Goal: Task Accomplishment & Management: Use online tool/utility

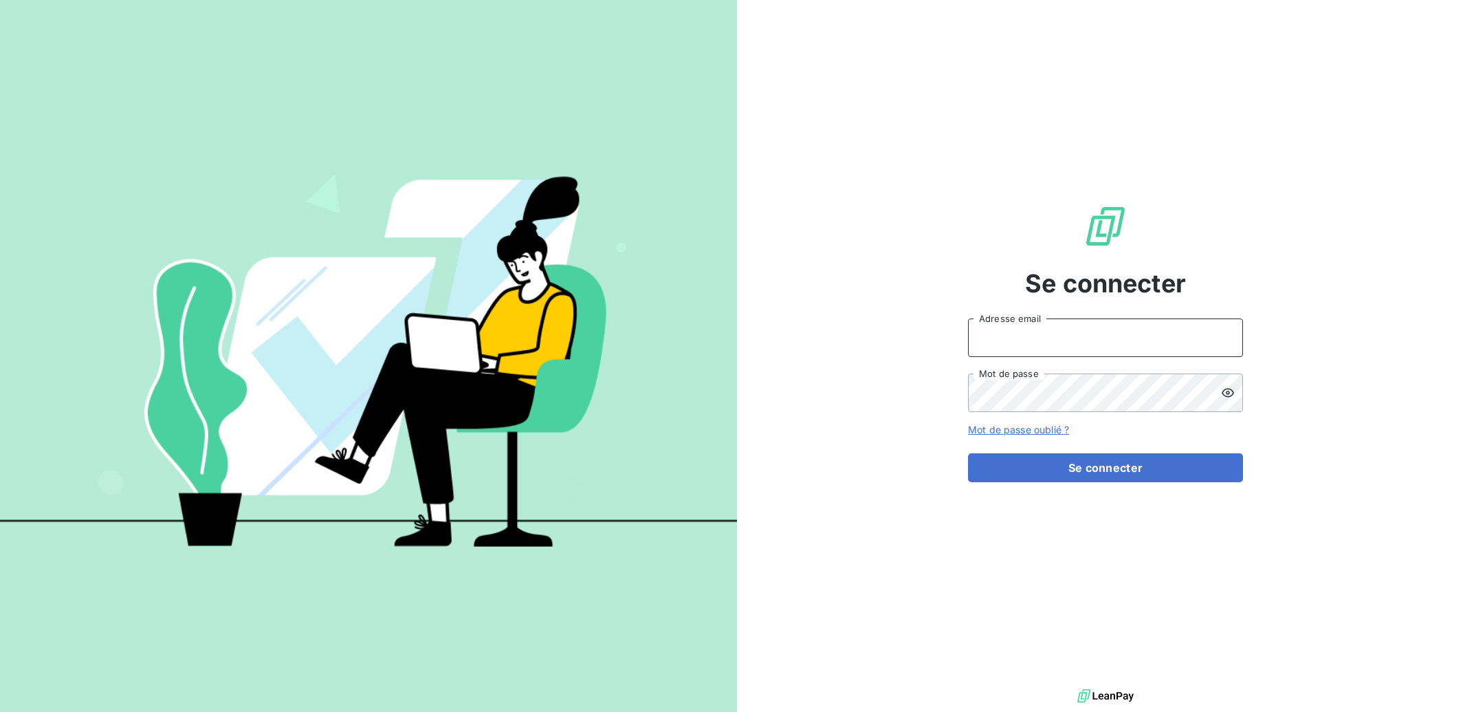
click at [1056, 334] on input "Adresse email" at bounding box center [1105, 337] width 275 height 39
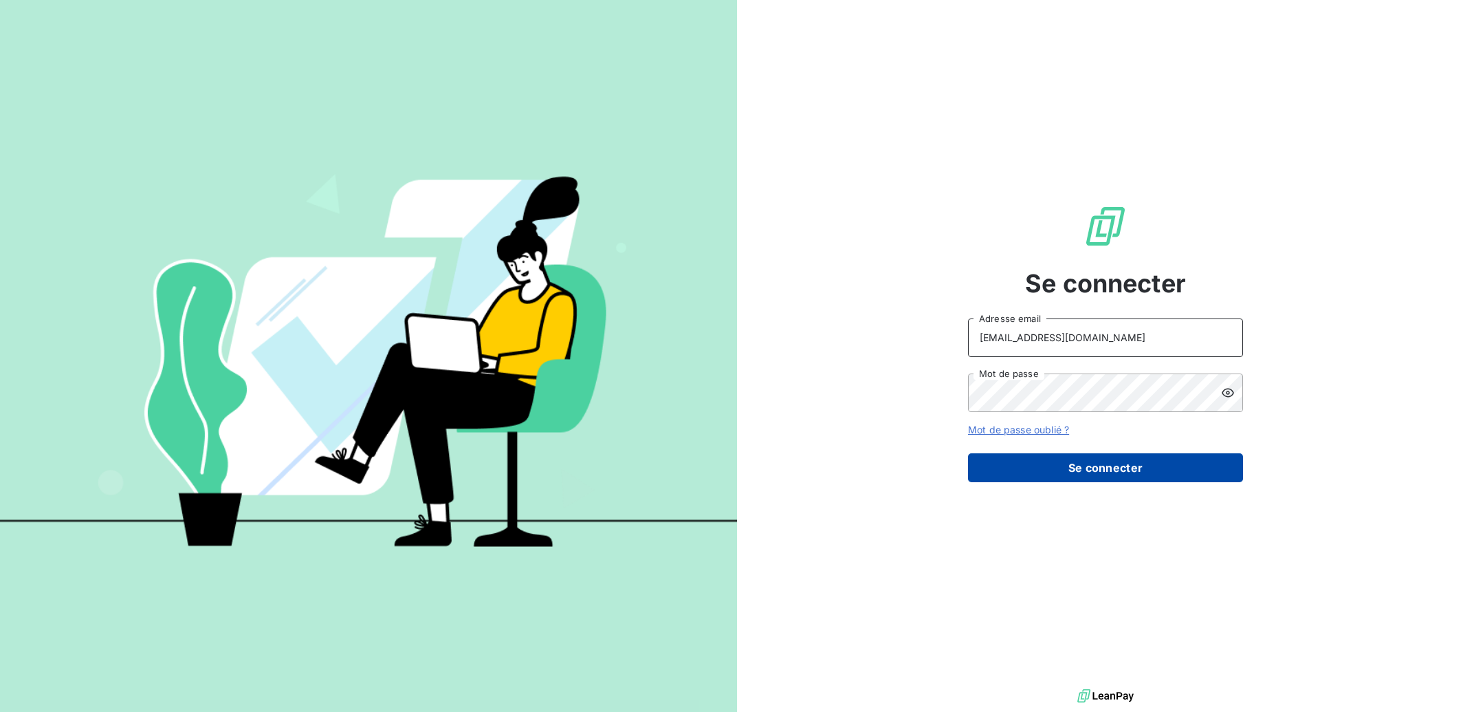
type input "[EMAIL_ADDRESS][DOMAIN_NAME]"
click at [1103, 468] on button "Se connecter" at bounding box center [1105, 467] width 275 height 29
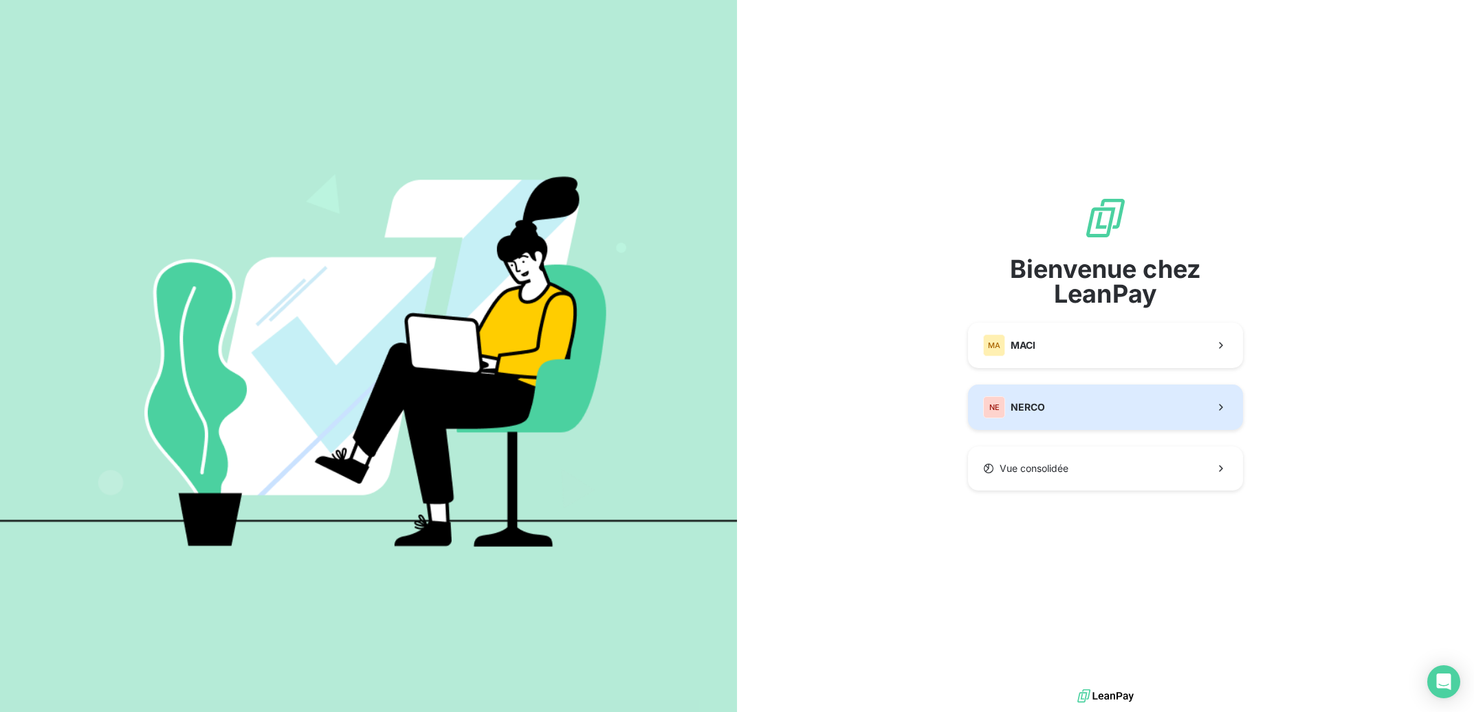
click at [1121, 408] on button "NE NERCO" at bounding box center [1105, 406] width 275 height 45
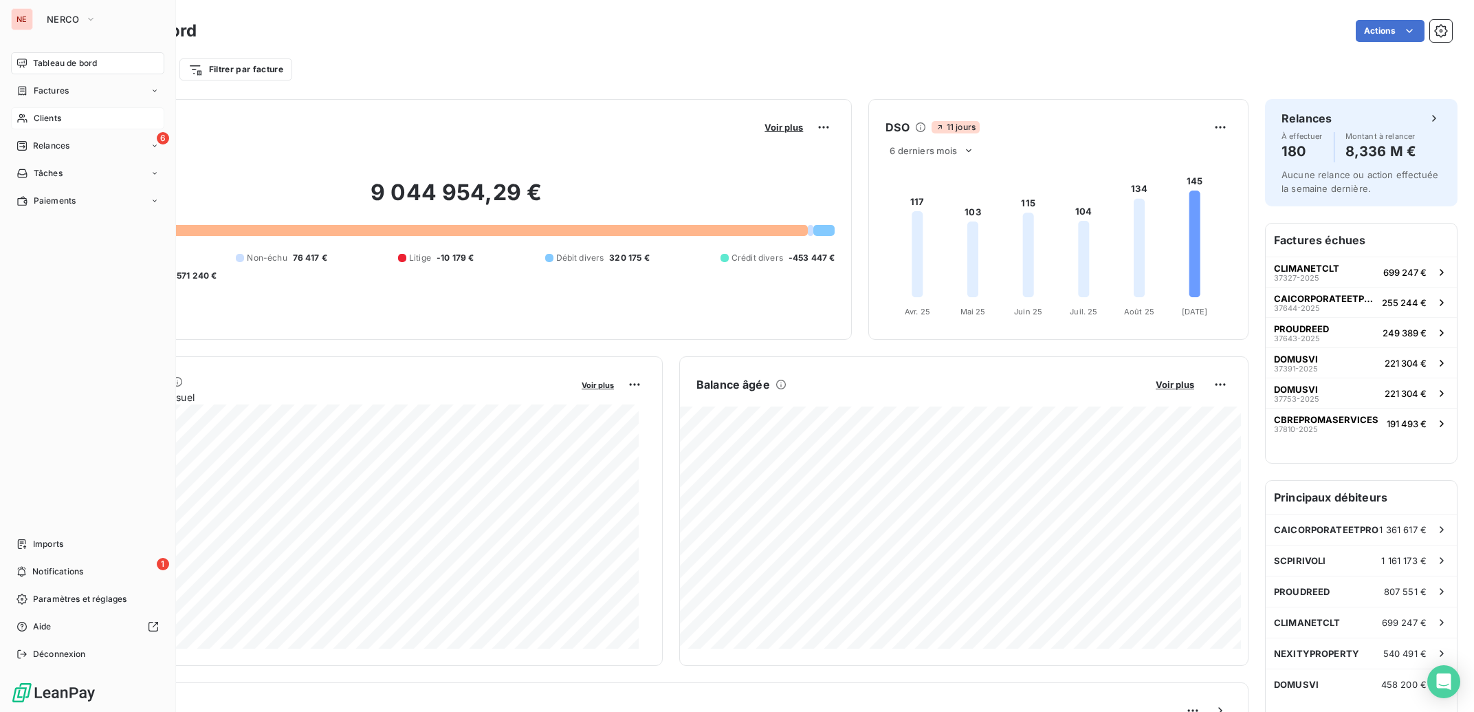
click at [51, 111] on div "Clients" at bounding box center [87, 118] width 153 height 22
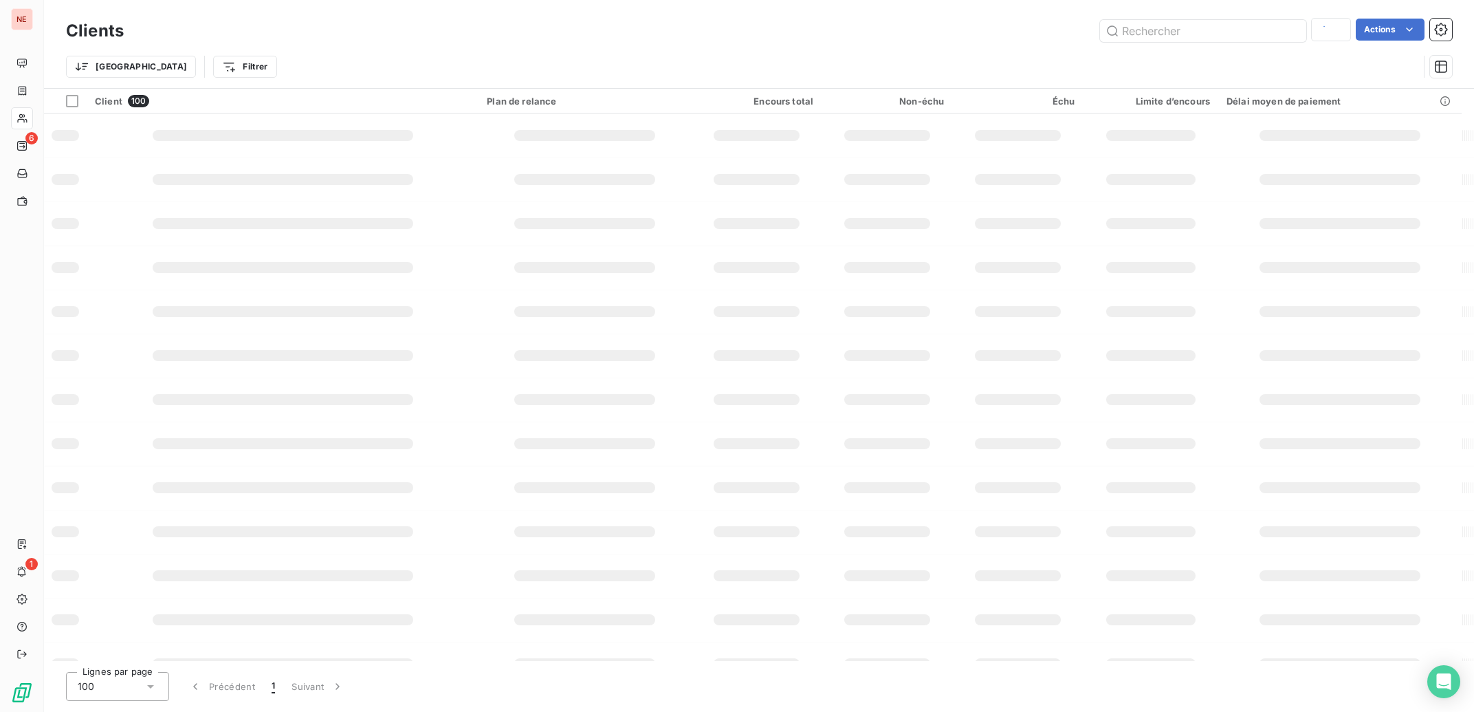
type input "arkea"
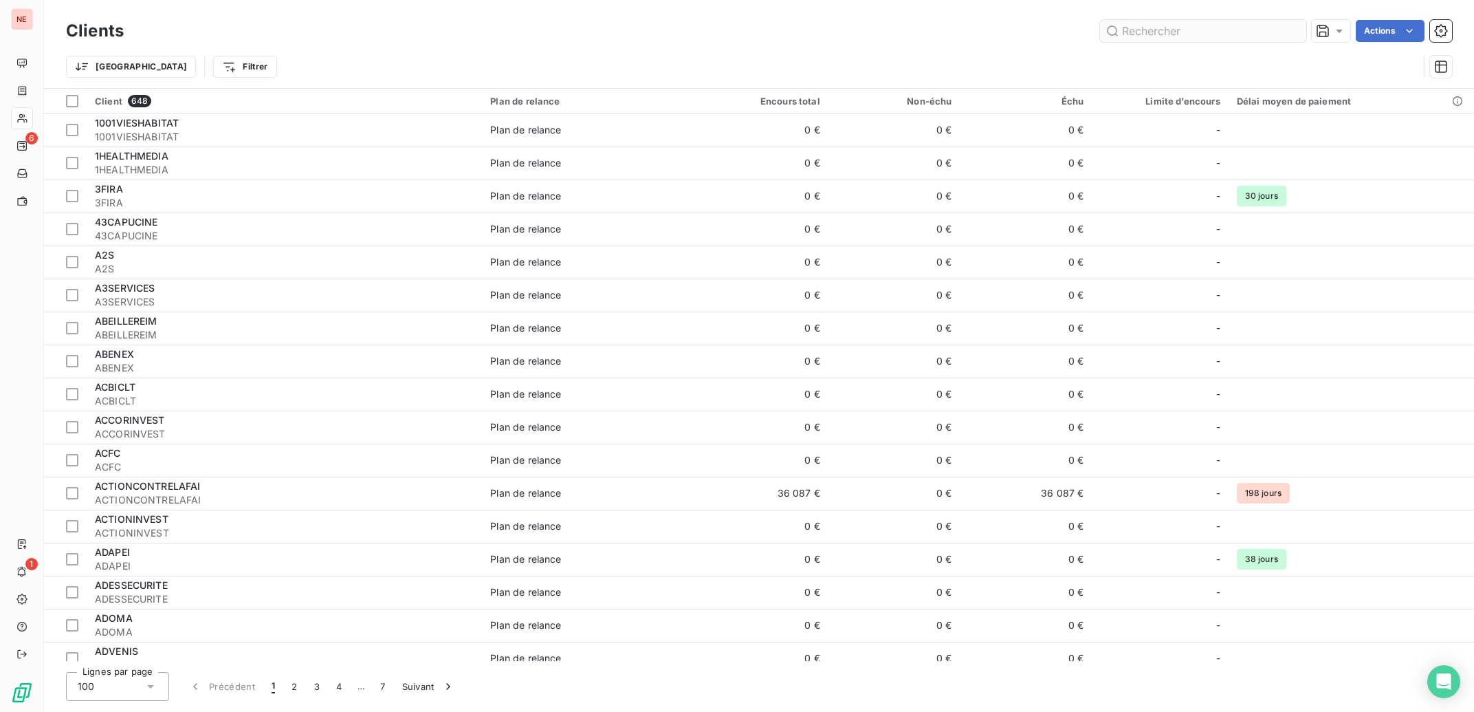
click at [1171, 34] on input "text" at bounding box center [1203, 31] width 206 height 22
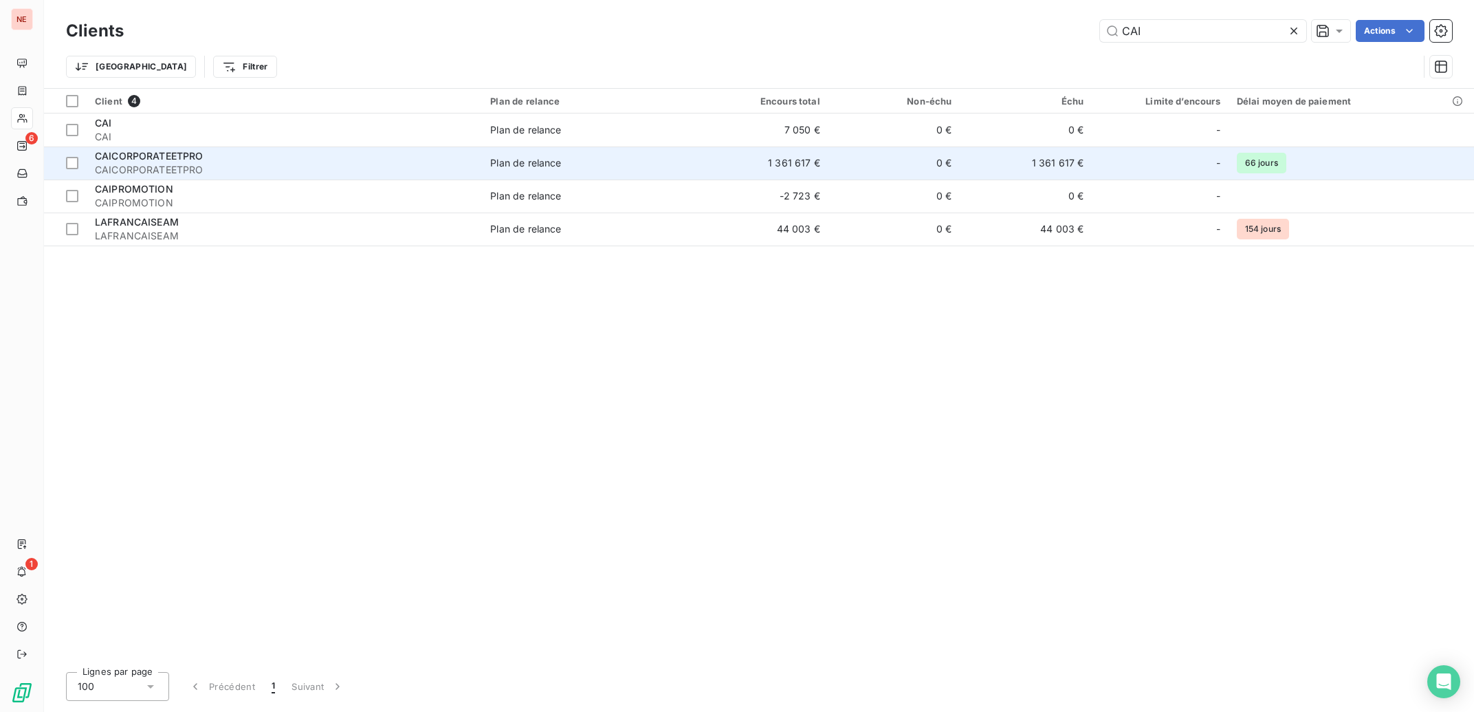
type input "CAI"
click at [252, 177] on td "CAICORPORATEETPRO CAICORPORATEETPRO" at bounding box center [284, 162] width 395 height 33
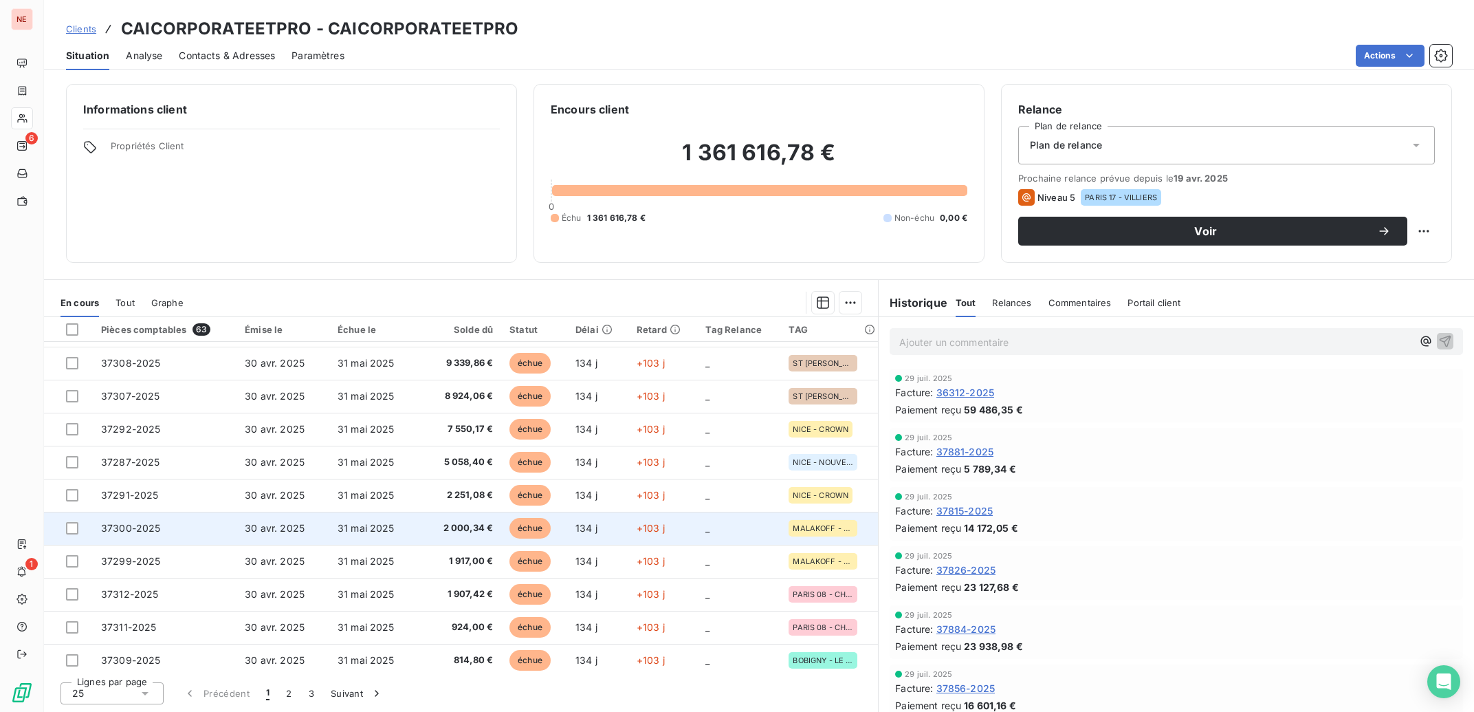
scroll to position [497, 0]
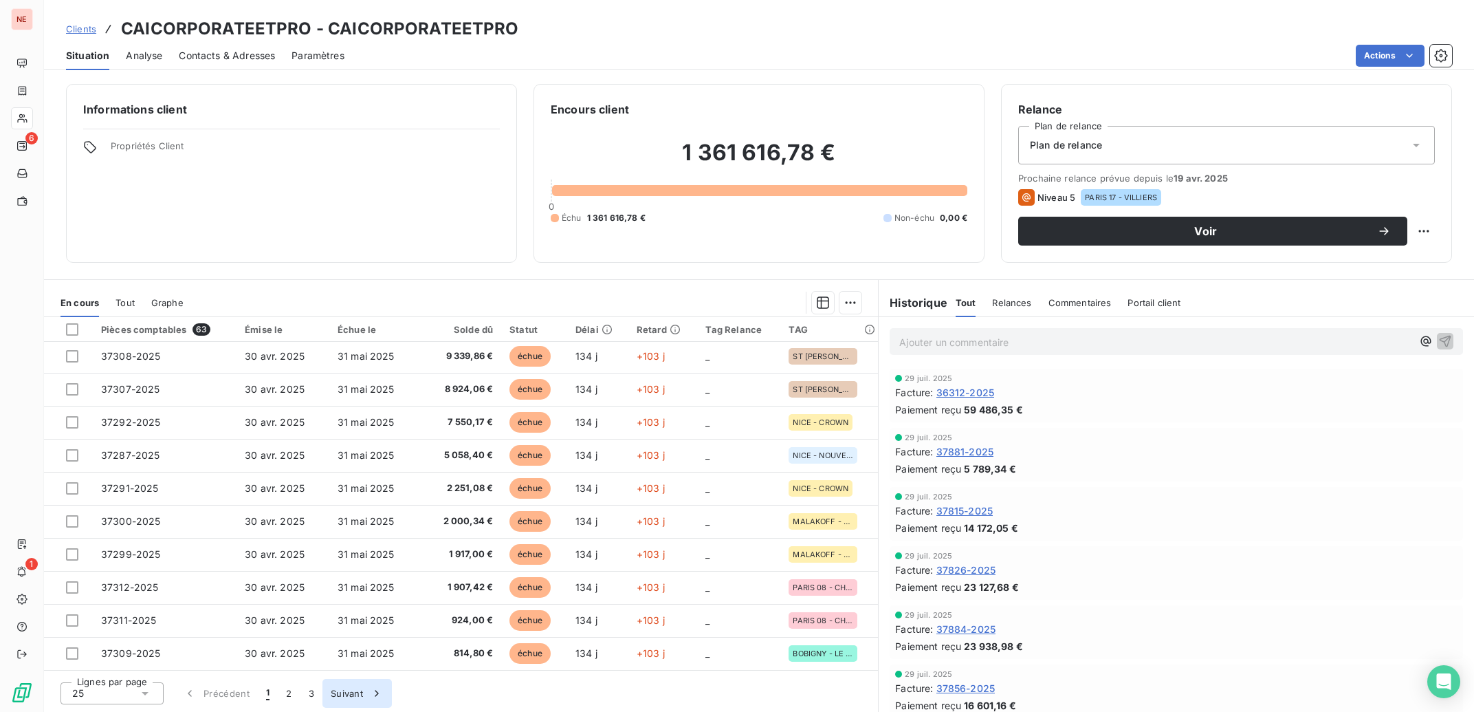
click at [344, 695] on button "Suivant" at bounding box center [357, 693] width 69 height 29
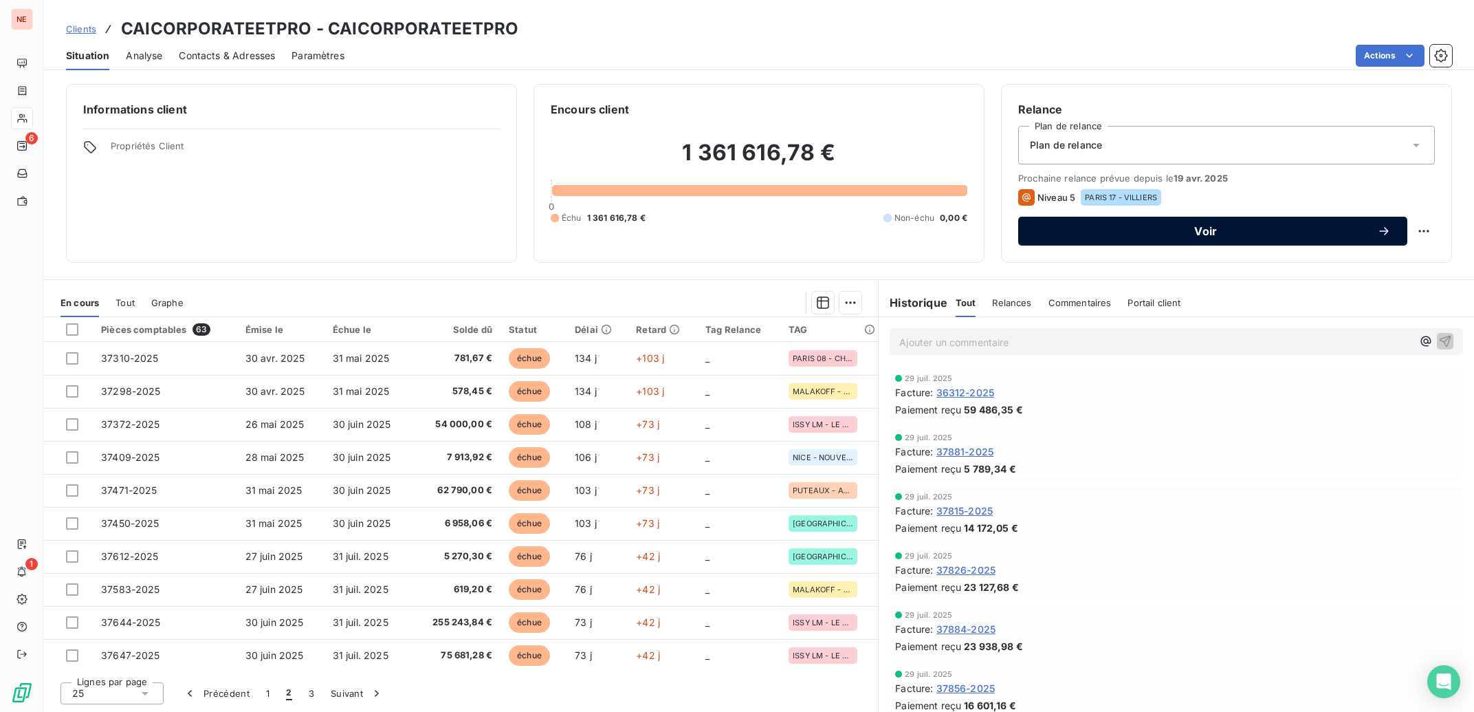
click at [1151, 237] on div "Voir" at bounding box center [1213, 231] width 356 height 14
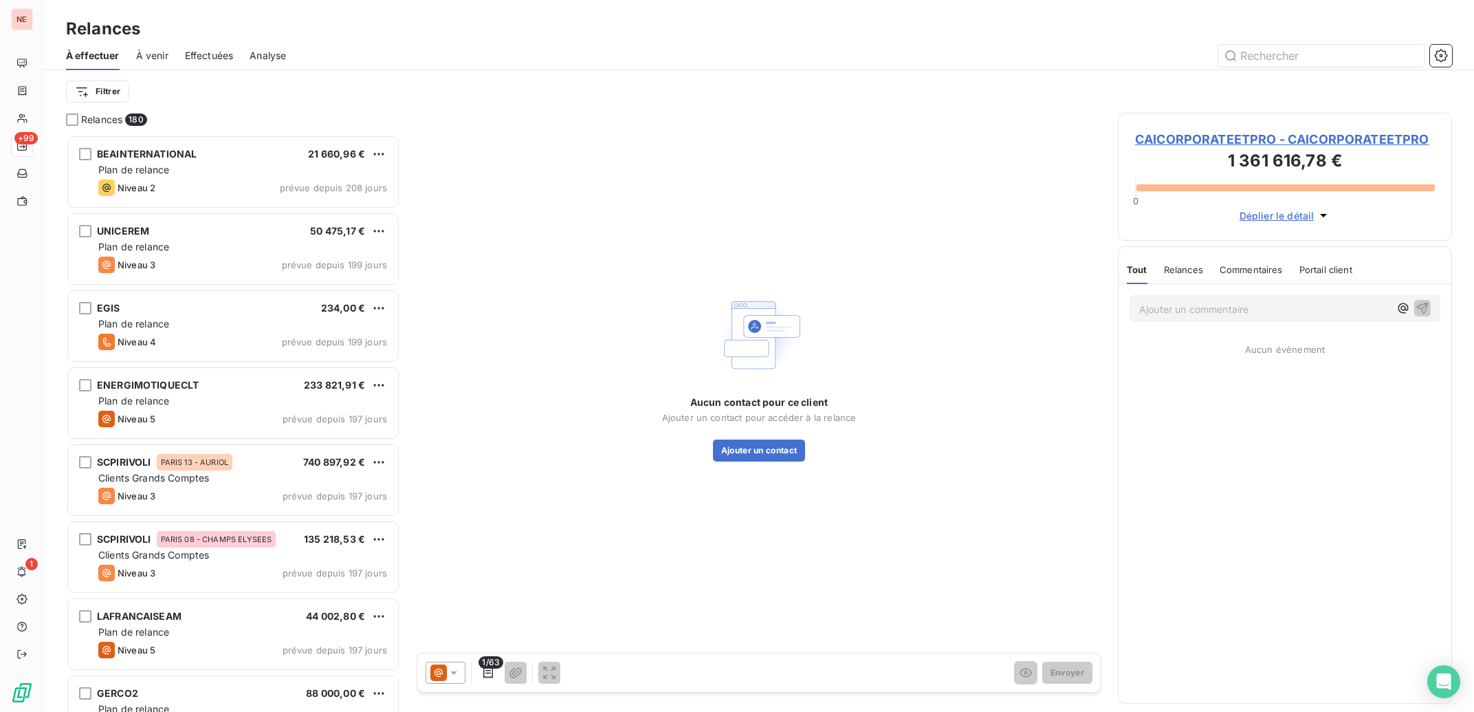
scroll to position [1, 1]
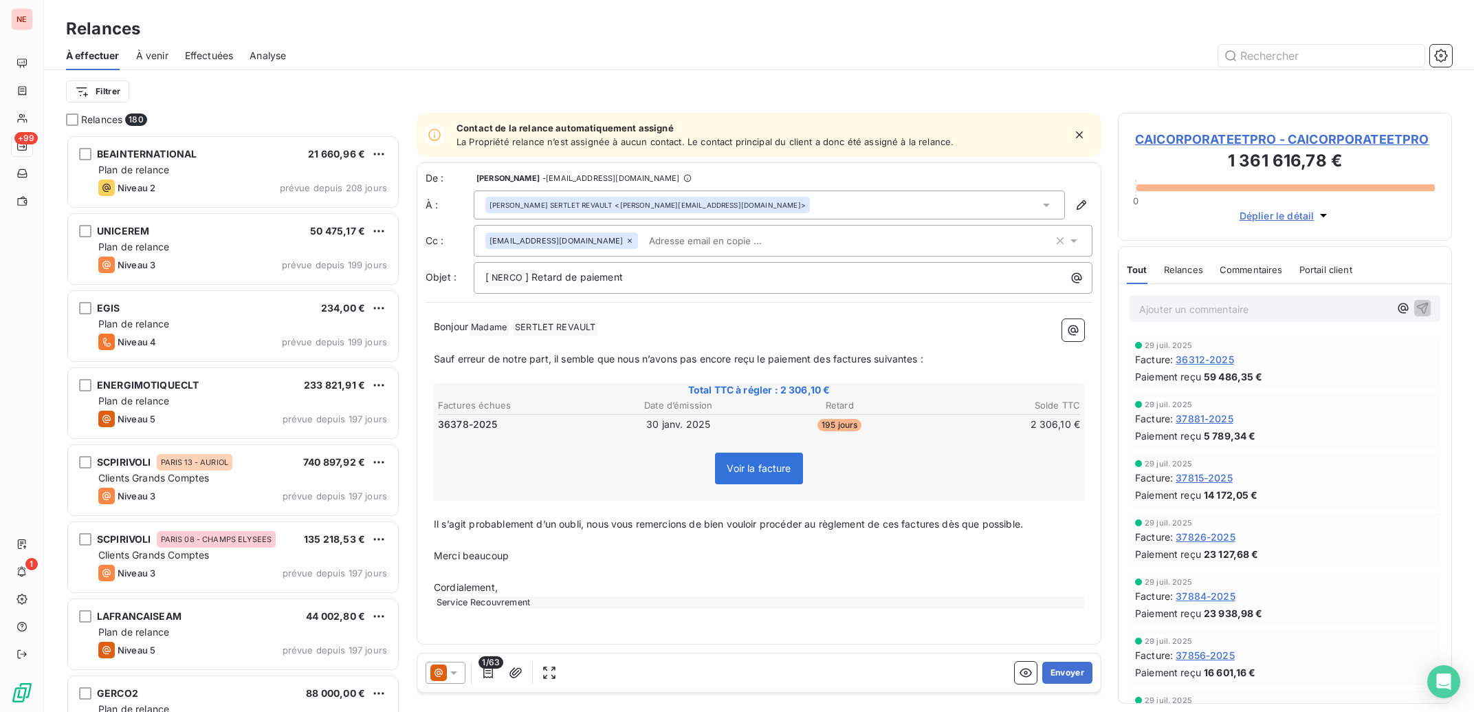
drag, startPoint x: 198, startPoint y: 168, endPoint x: 403, endPoint y: 237, distance: 216.2
click at [198, 169] on div "Plan de relance" at bounding box center [242, 170] width 289 height 14
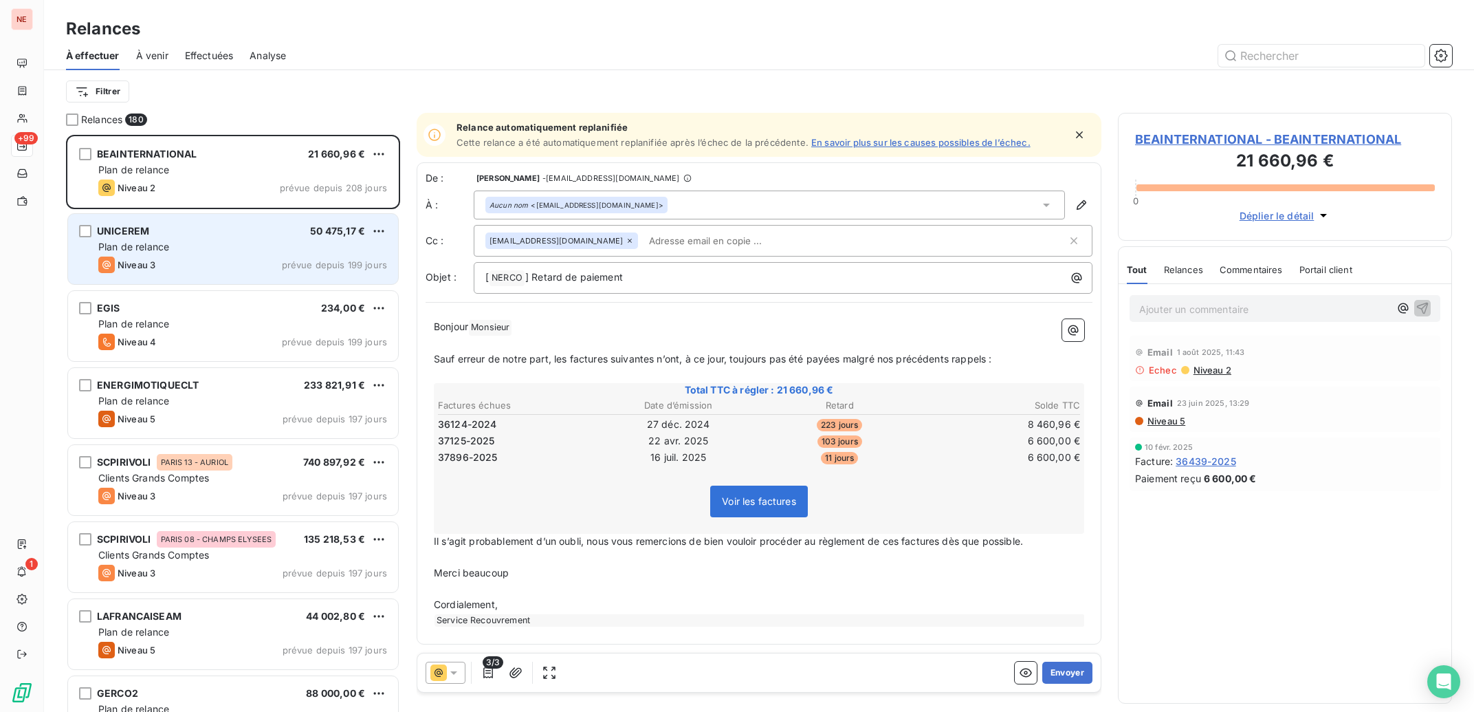
click at [248, 259] on div "Niveau 3 prévue depuis 199 jours" at bounding box center [242, 265] width 289 height 17
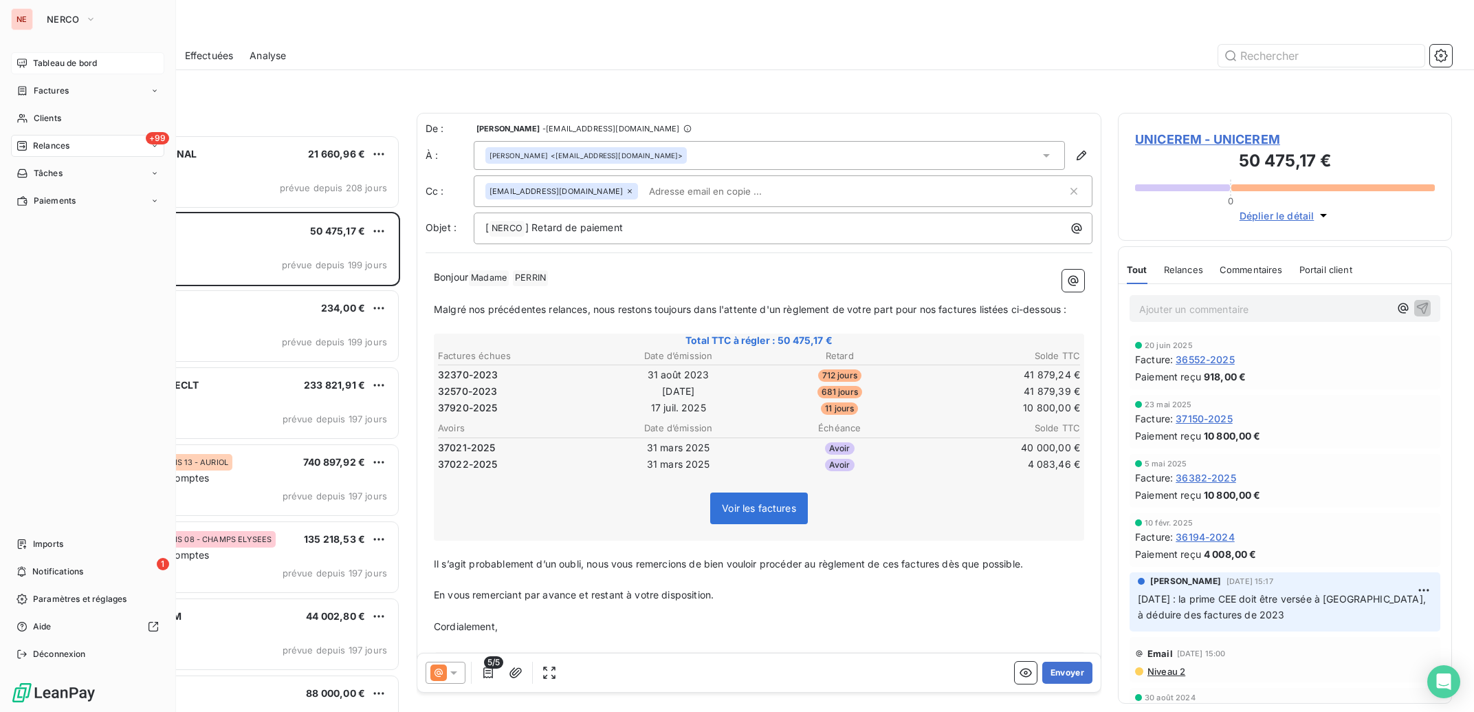
click at [24, 69] on div "Tableau de bord" at bounding box center [87, 63] width 153 height 22
